Goal: Task Accomplishment & Management: Complete application form

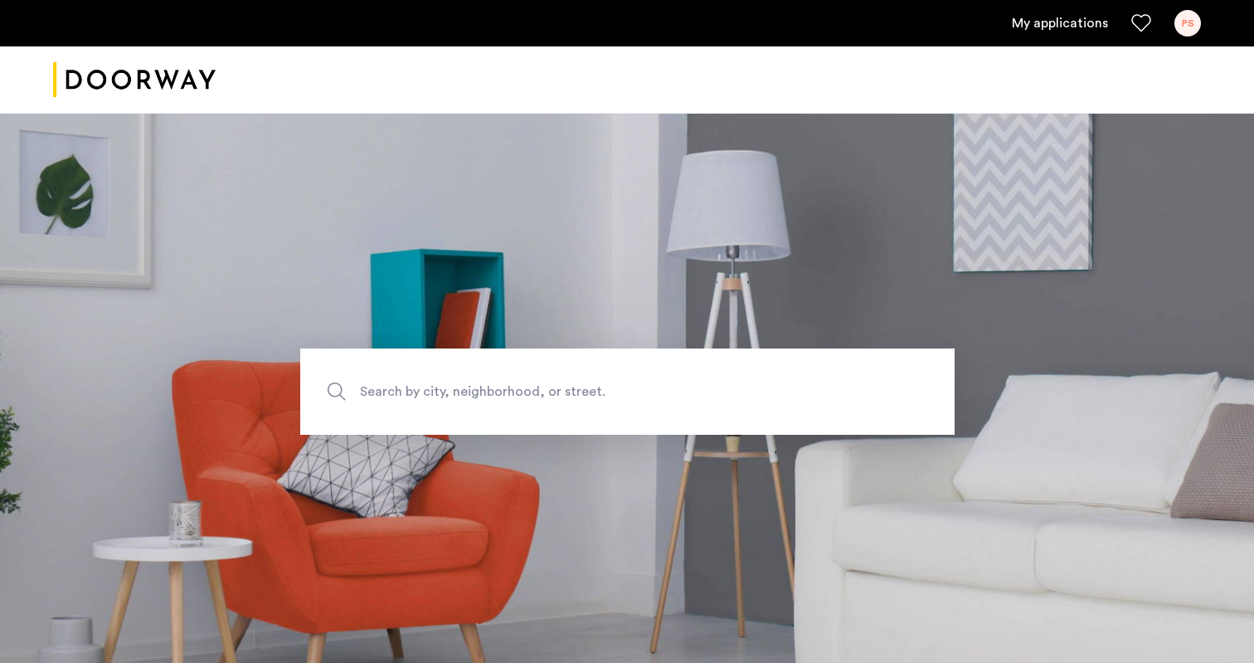
click at [1092, 29] on link "My applications" at bounding box center [1060, 23] width 96 height 20
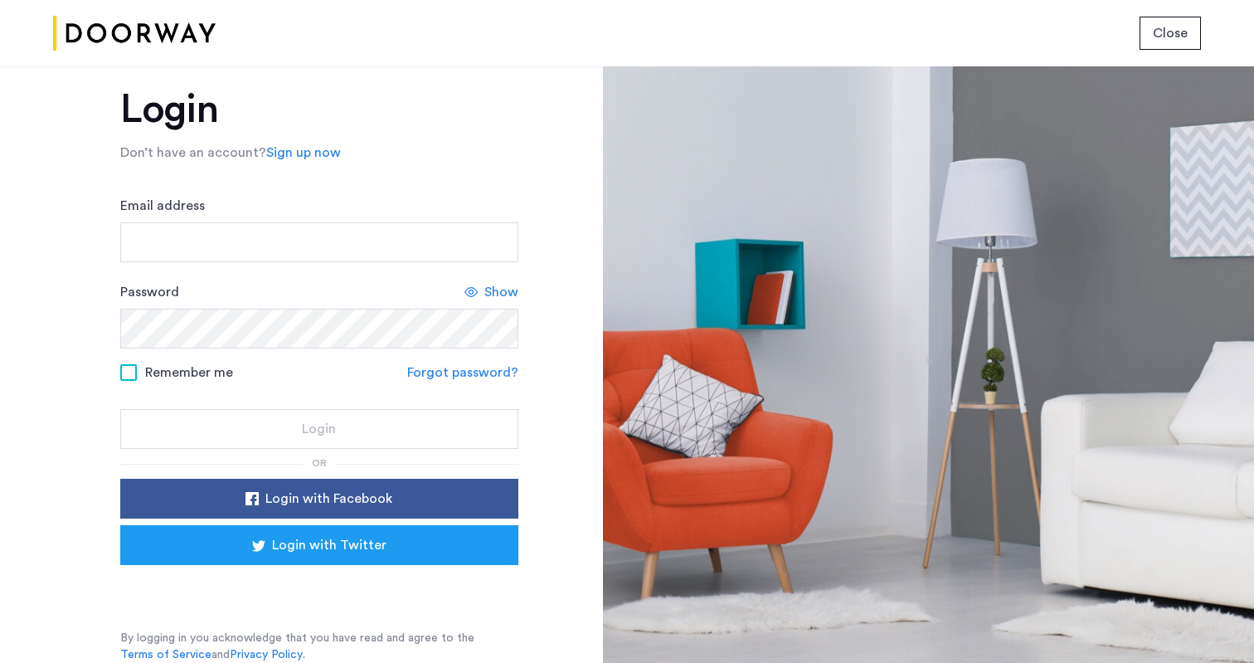
scroll to position [27, 0]
click at [295, 596] on div "Sign in with Google. Opens in new tab" at bounding box center [319, 588] width 332 height 37
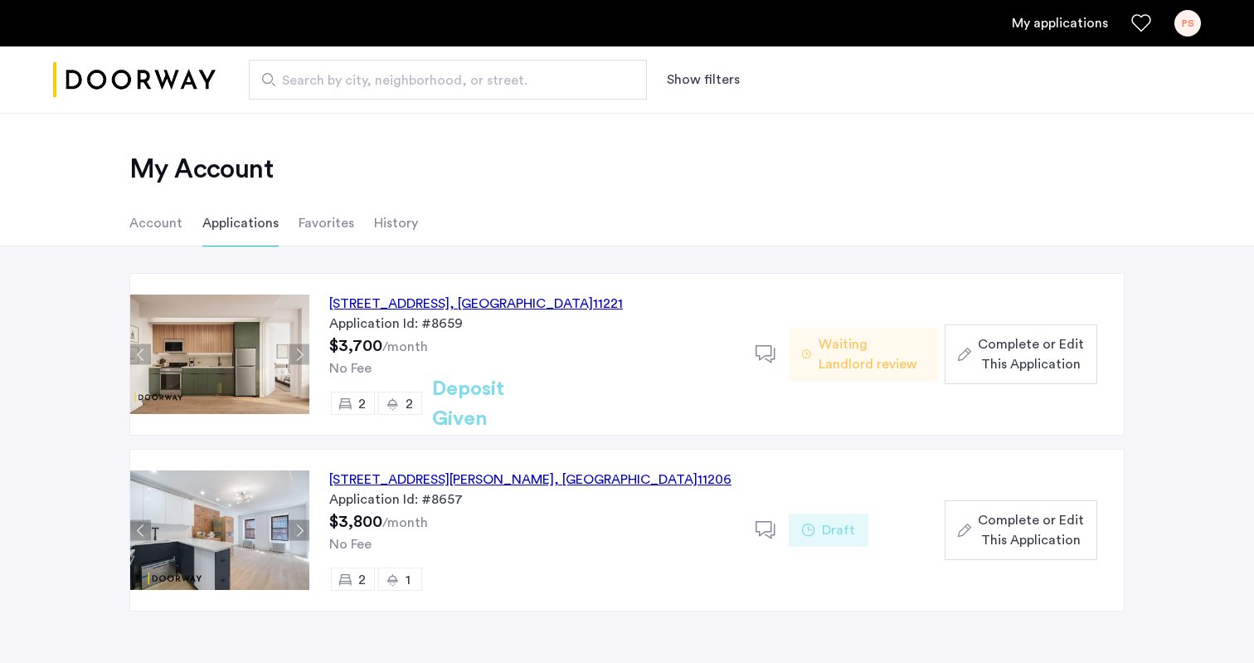
click at [903, 347] on span "Waiting Landlord review" at bounding box center [872, 354] width 106 height 40
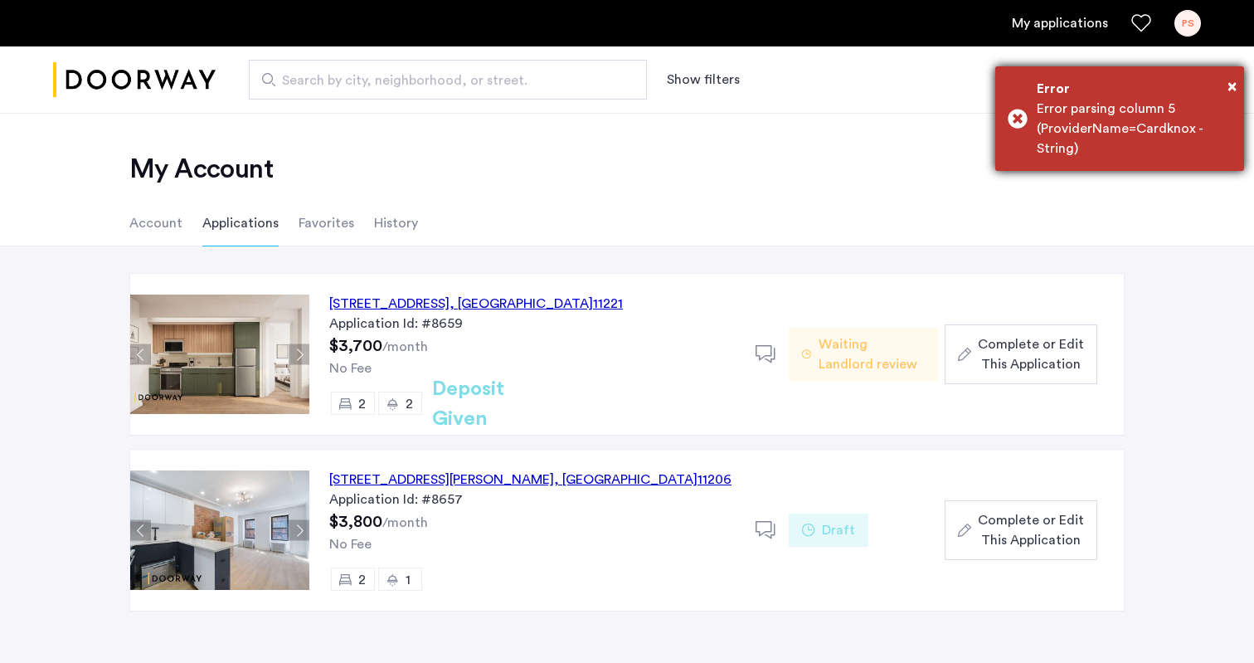
click at [1239, 73] on div "× Error Error parsing column 5 (ProviderName=Cardknox - String)" at bounding box center [1119, 118] width 249 height 105
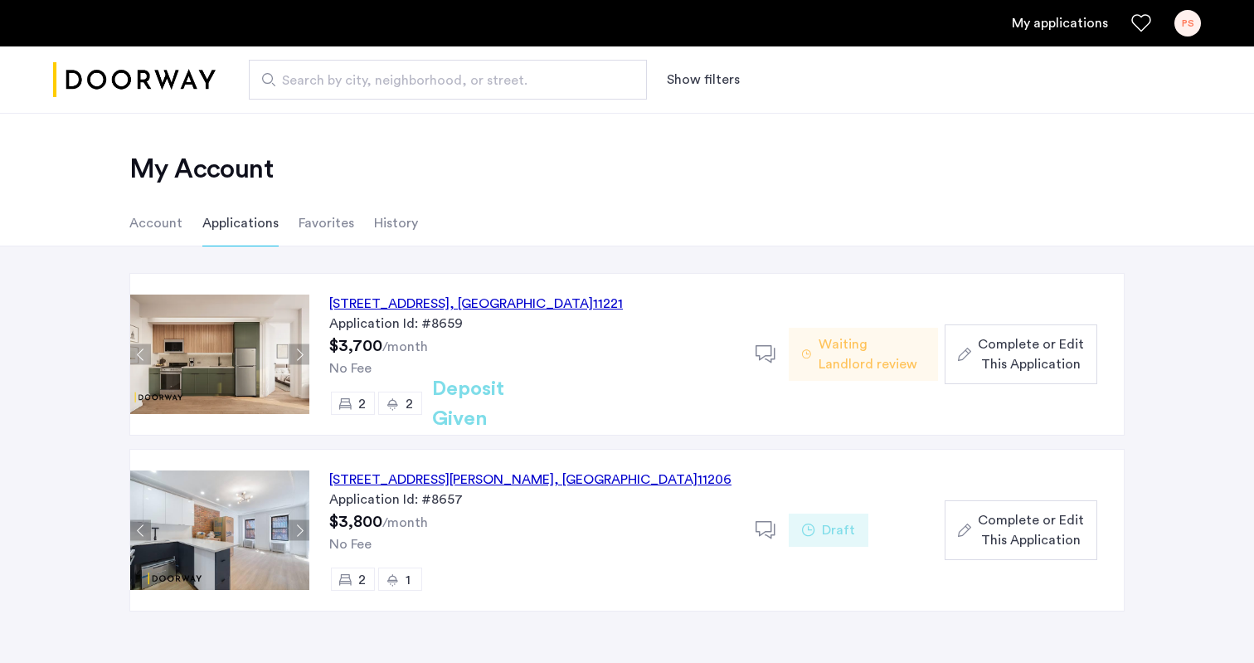
click at [990, 358] on span "Complete or Edit This Application" at bounding box center [1031, 354] width 106 height 40
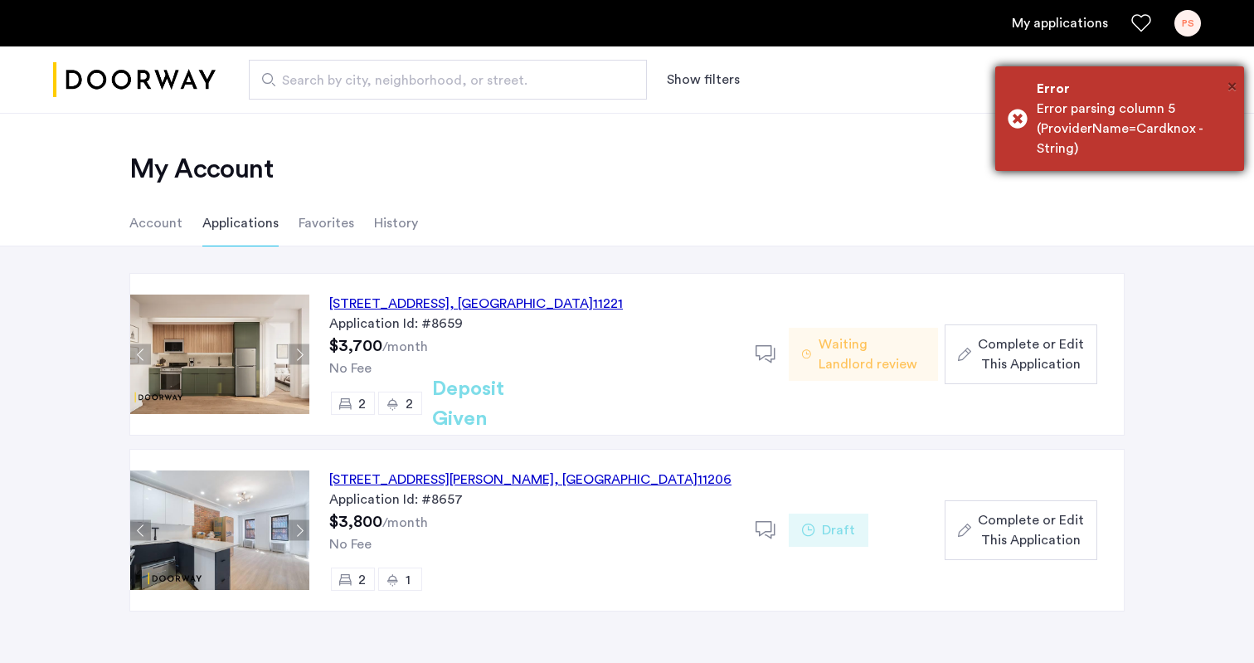
click at [1228, 81] on span "×" at bounding box center [1232, 86] width 9 height 17
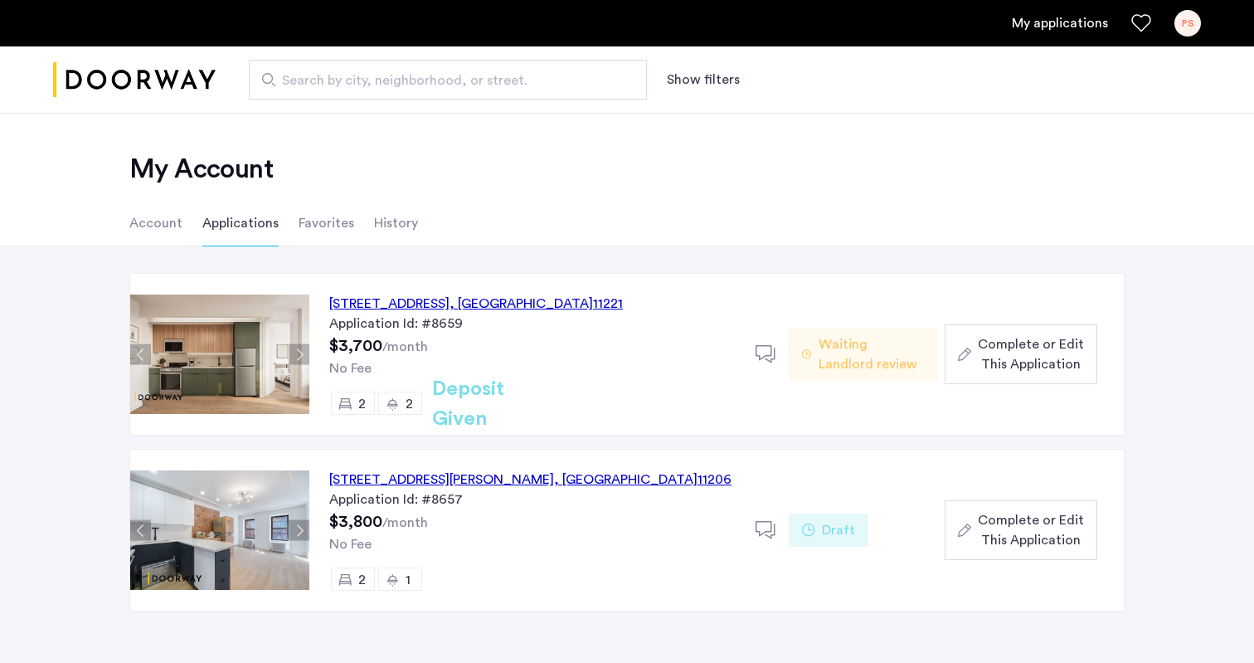
click at [162, 220] on li "Account" at bounding box center [155, 223] width 53 height 46
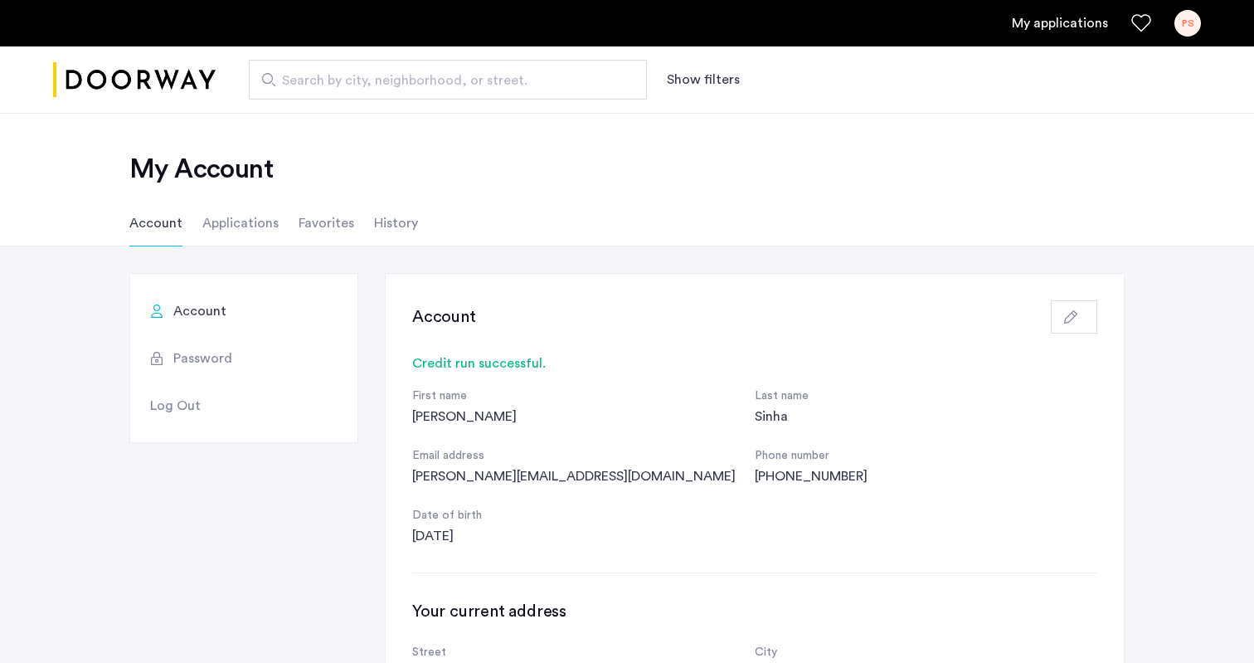
click at [310, 220] on li "Favorites" at bounding box center [327, 223] width 56 height 46
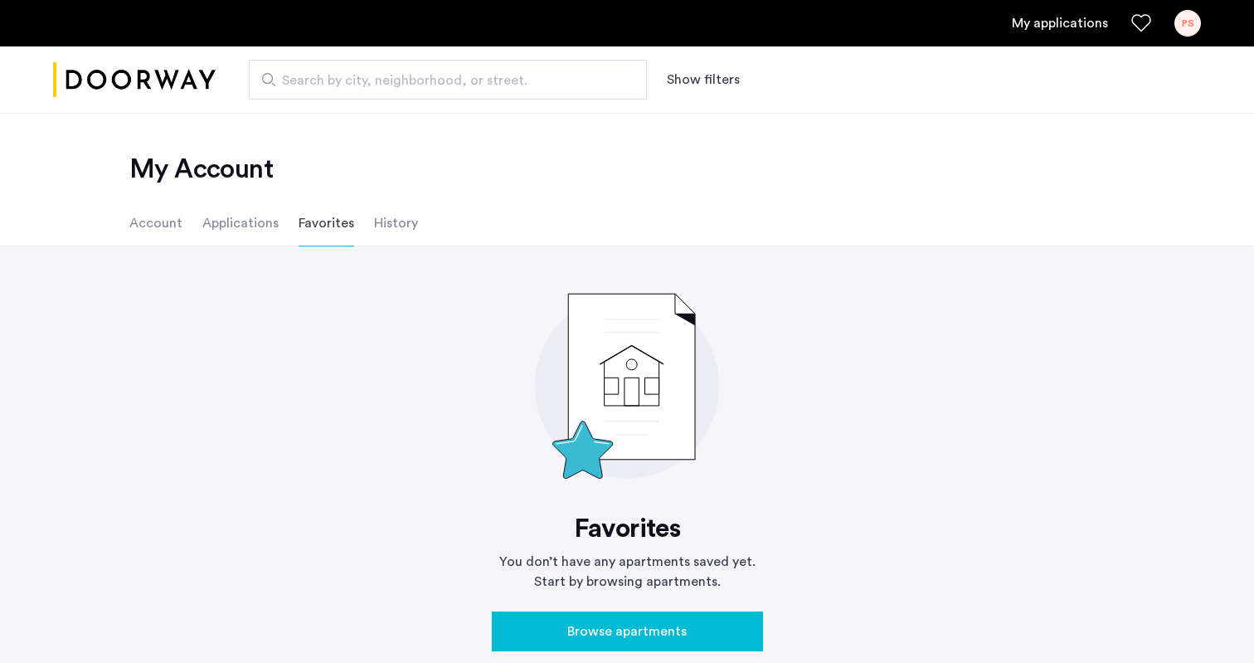
click at [256, 220] on li "Applications" at bounding box center [240, 223] width 76 height 46
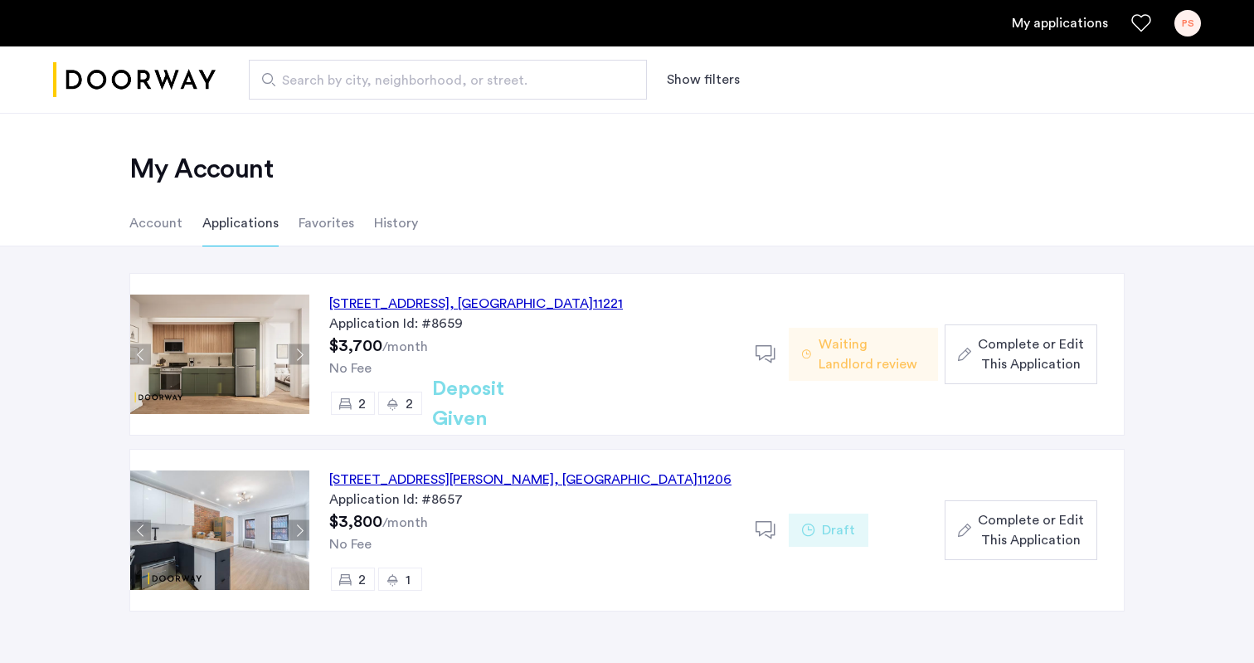
click at [1010, 360] on span "Complete or Edit This Application" at bounding box center [1031, 354] width 106 height 40
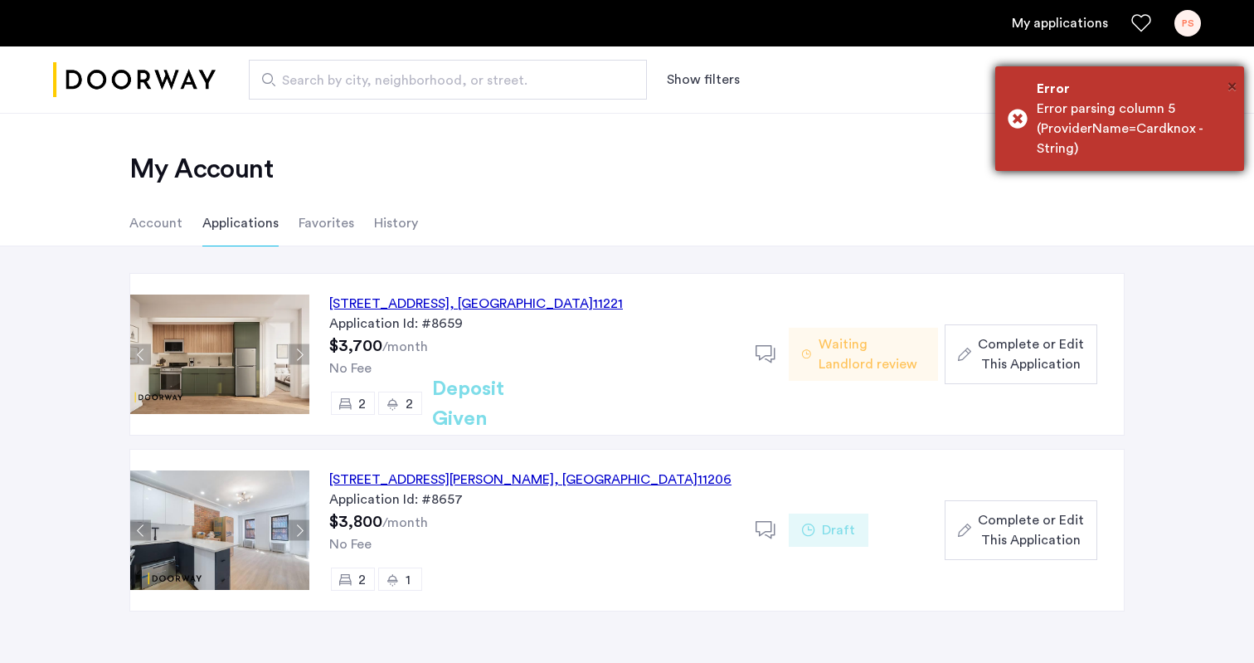
click at [1236, 86] on span "×" at bounding box center [1232, 86] width 9 height 17
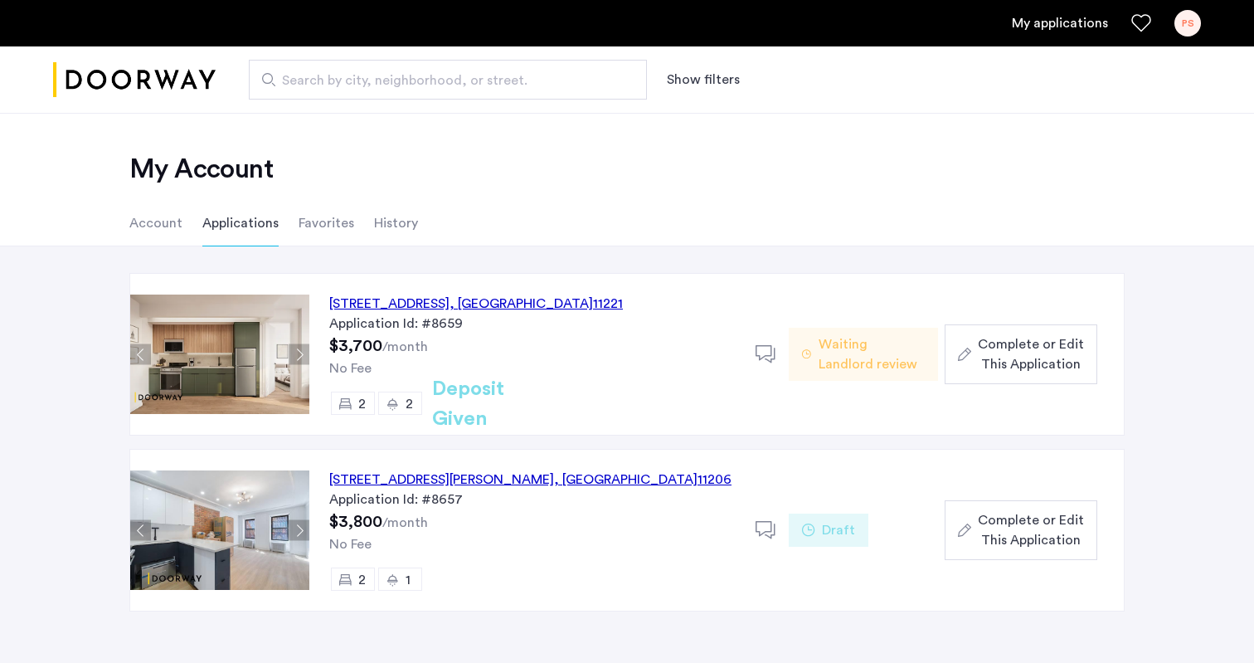
click at [758, 358] on icon at bounding box center [766, 354] width 21 height 21
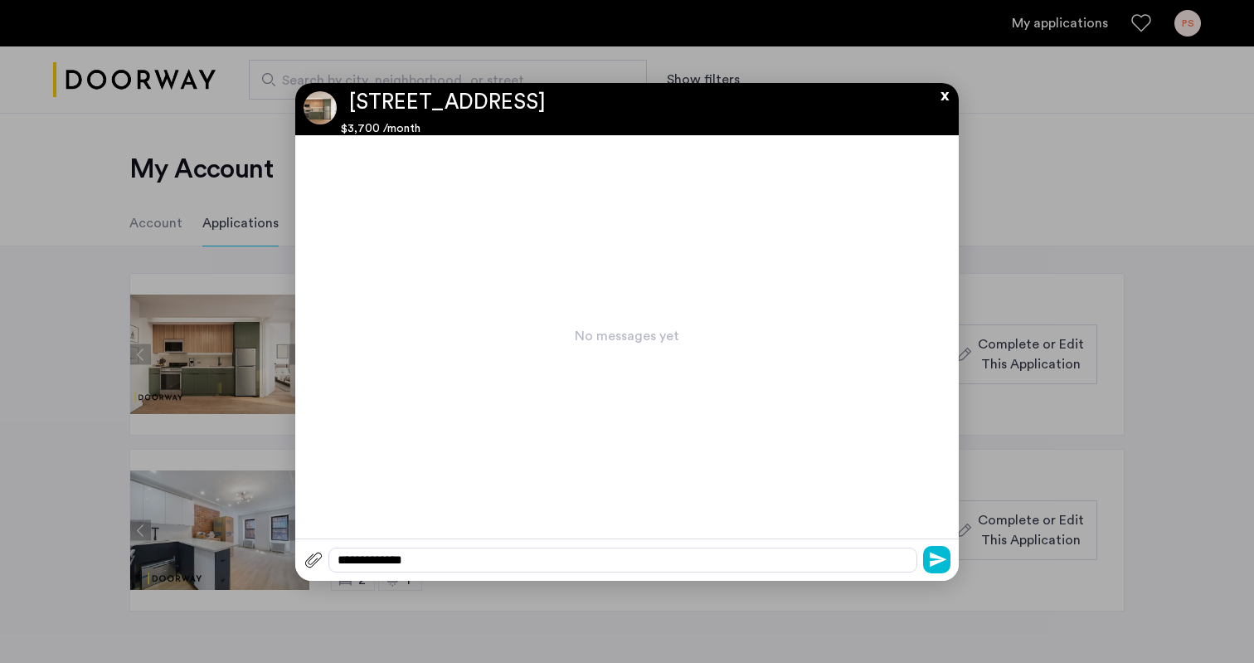
click at [947, 95] on button "x" at bounding box center [940, 92] width 25 height 18
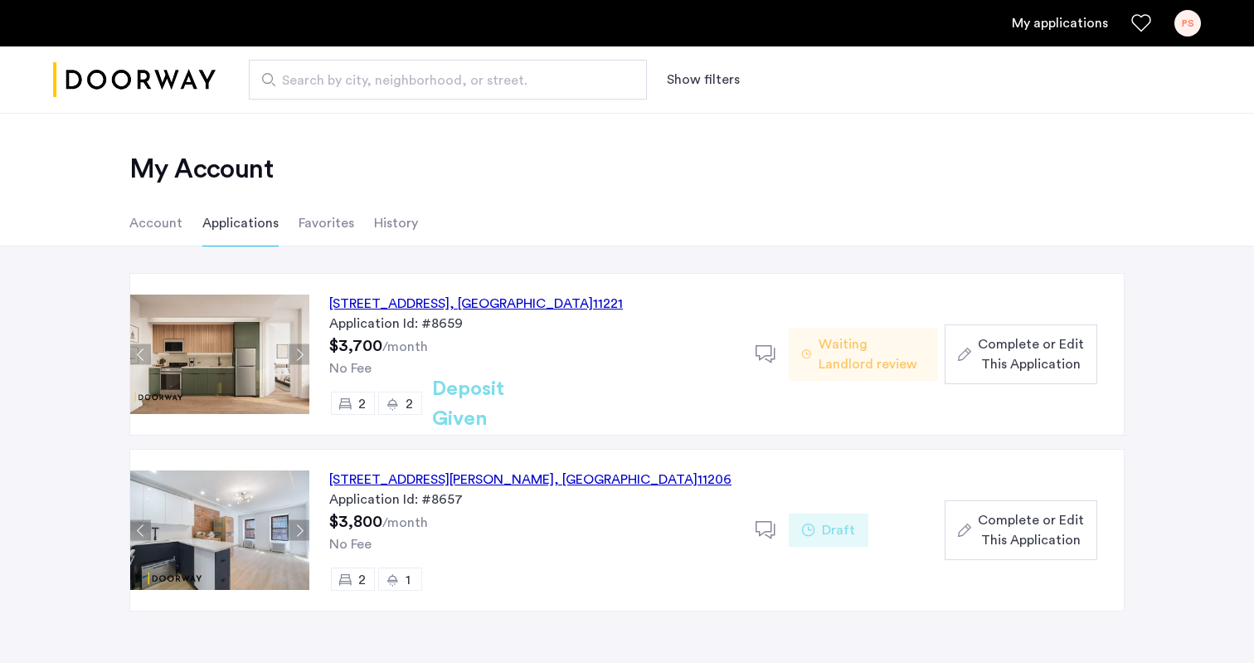
click at [597, 2] on div "My applications PS" at bounding box center [627, 23] width 1254 height 46
